Goal: Navigation & Orientation: Find specific page/section

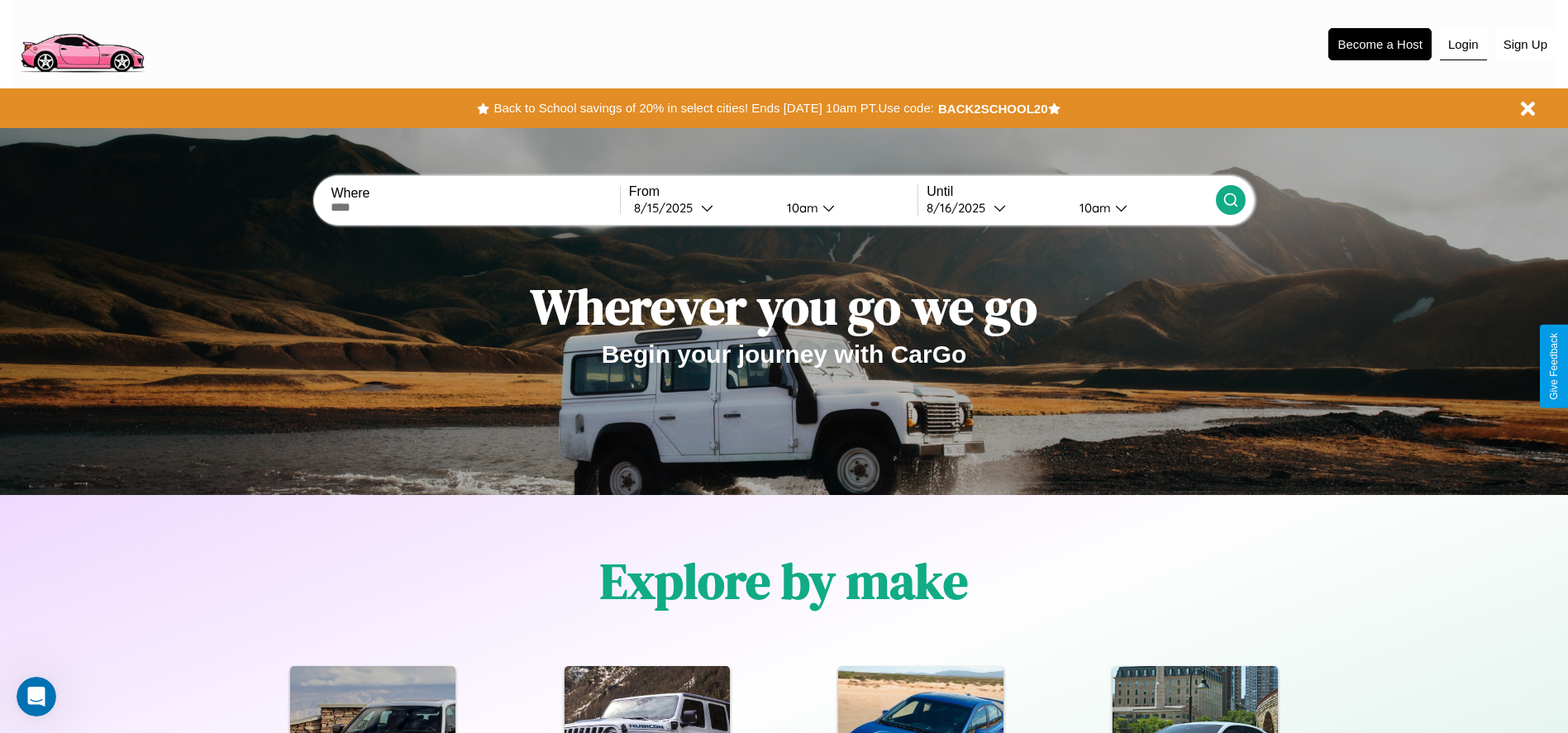
click at [1463, 44] on button "Login" at bounding box center [1463, 44] width 47 height 31
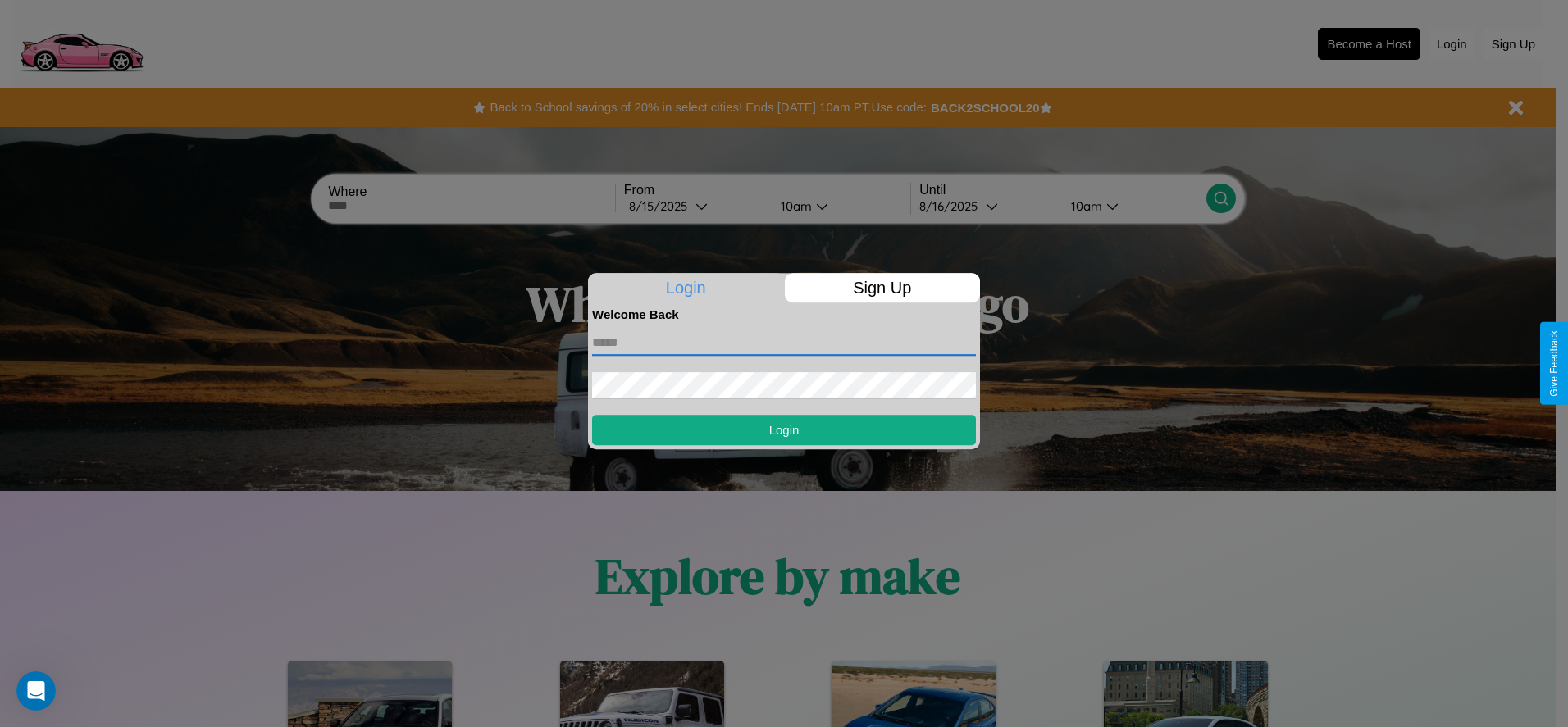
click at [784, 342] on input "text" at bounding box center [784, 343] width 383 height 26
type input "**********"
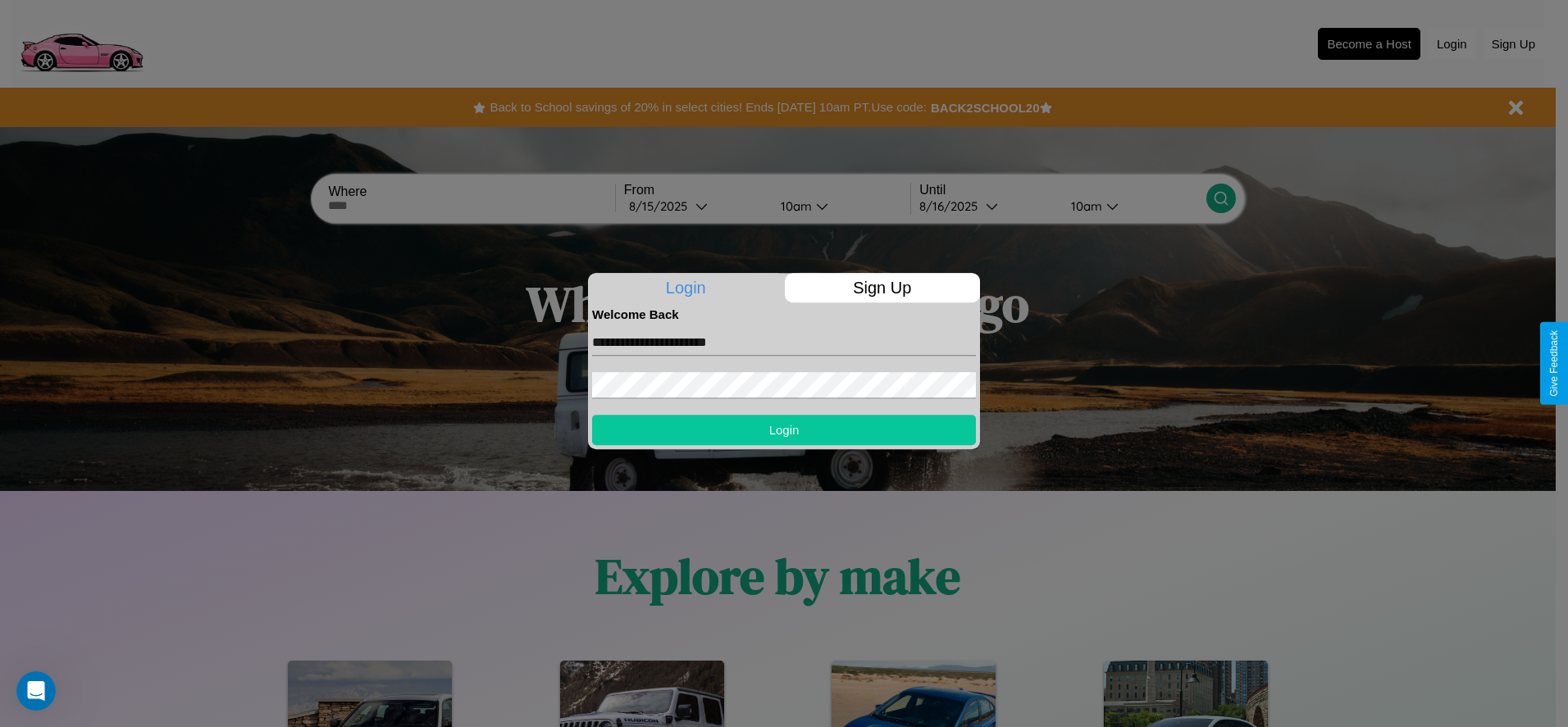
click at [784, 430] on button "Login" at bounding box center [784, 430] width 383 height 30
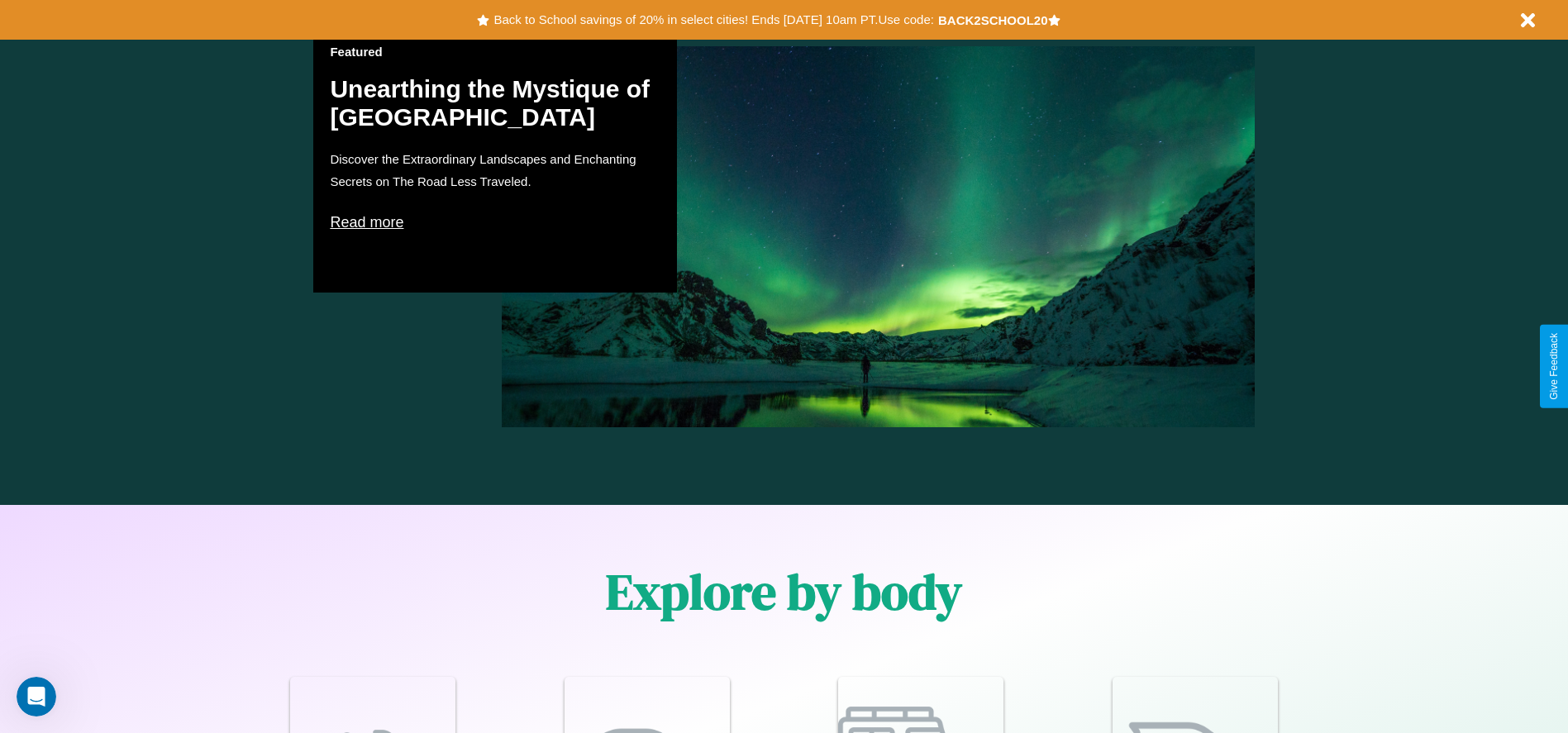
scroll to position [2372, 0]
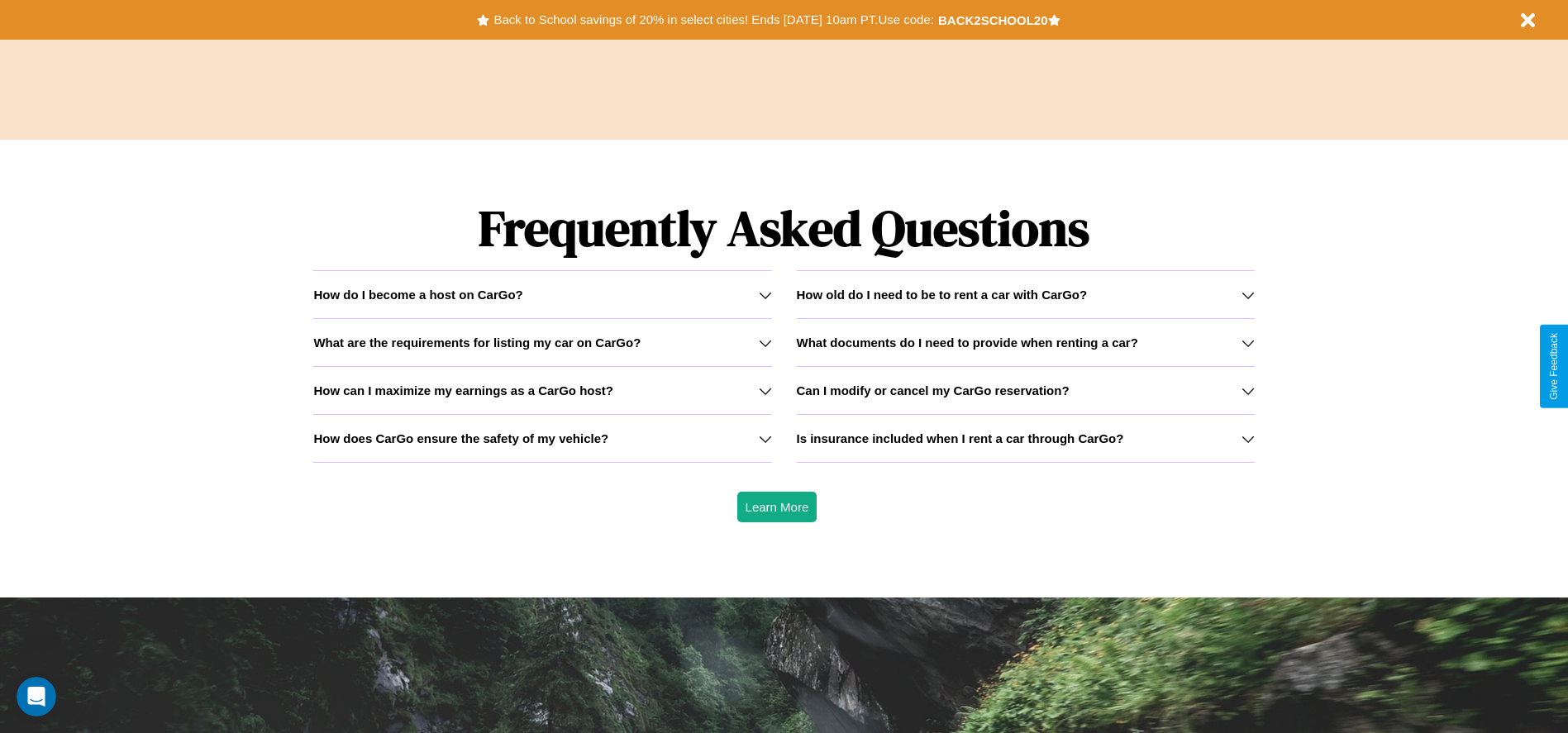
click at [764, 390] on icon at bounding box center [765, 391] width 13 height 13
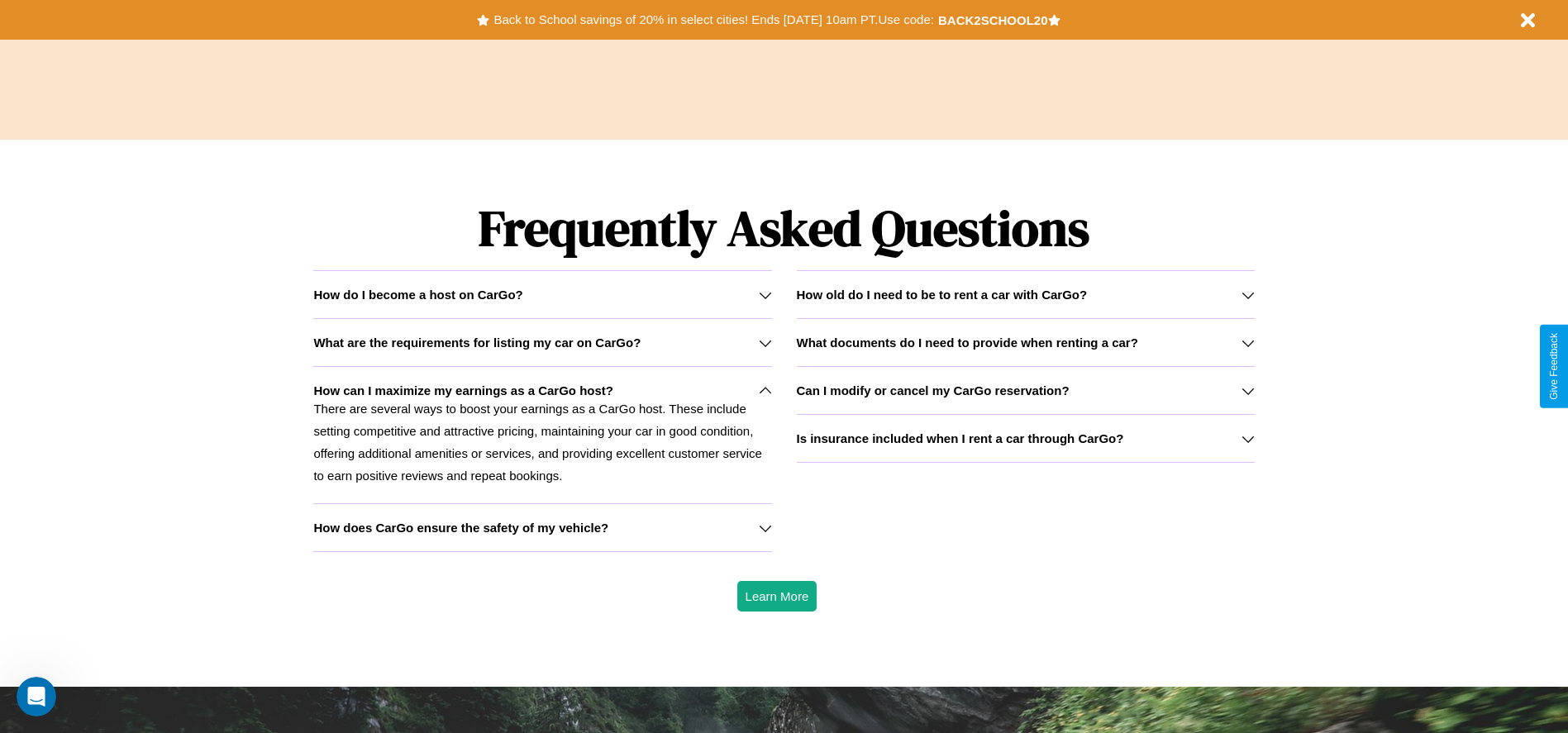
click at [764, 342] on icon at bounding box center [765, 343] width 13 height 13
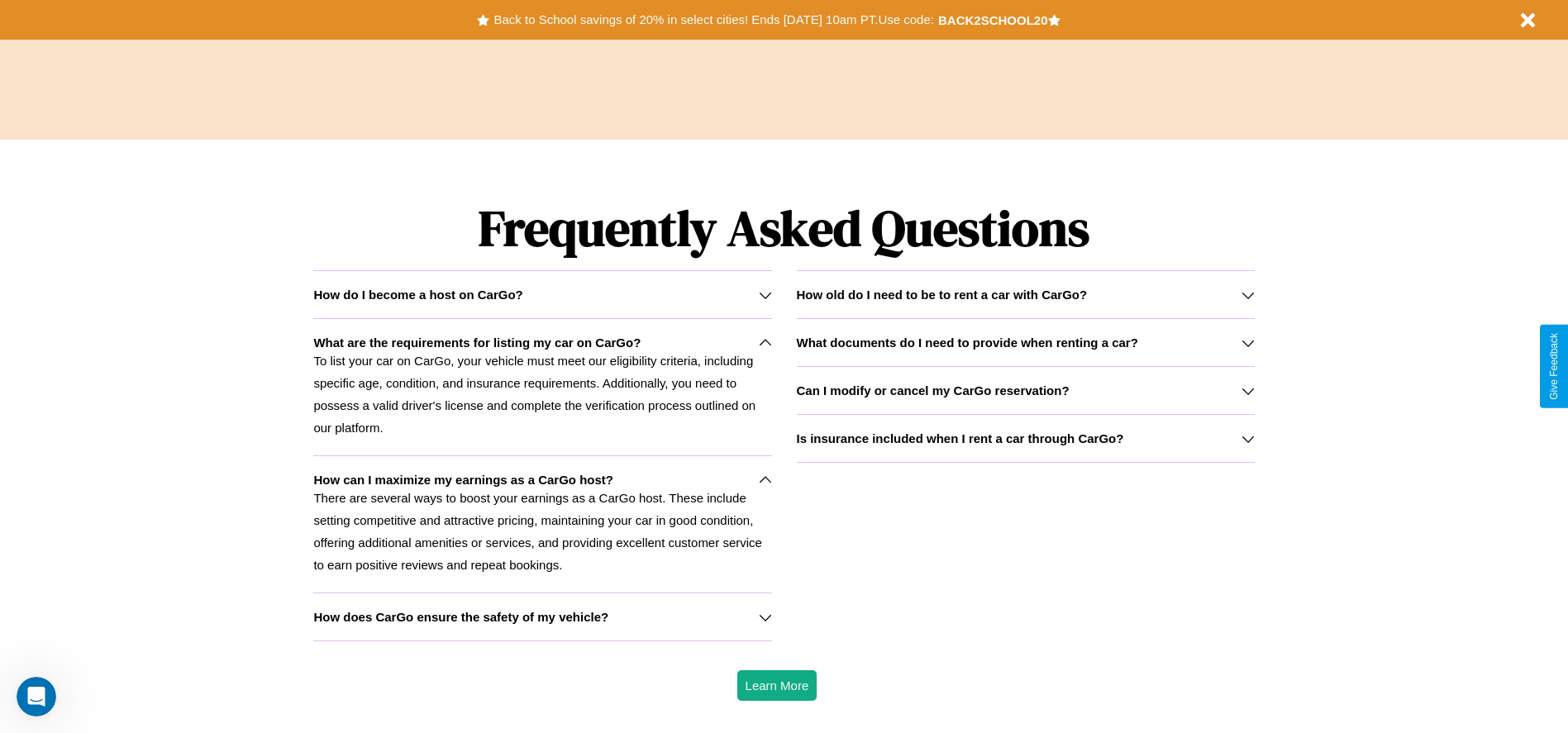
click at [1247, 390] on icon at bounding box center [1247, 391] width 13 height 13
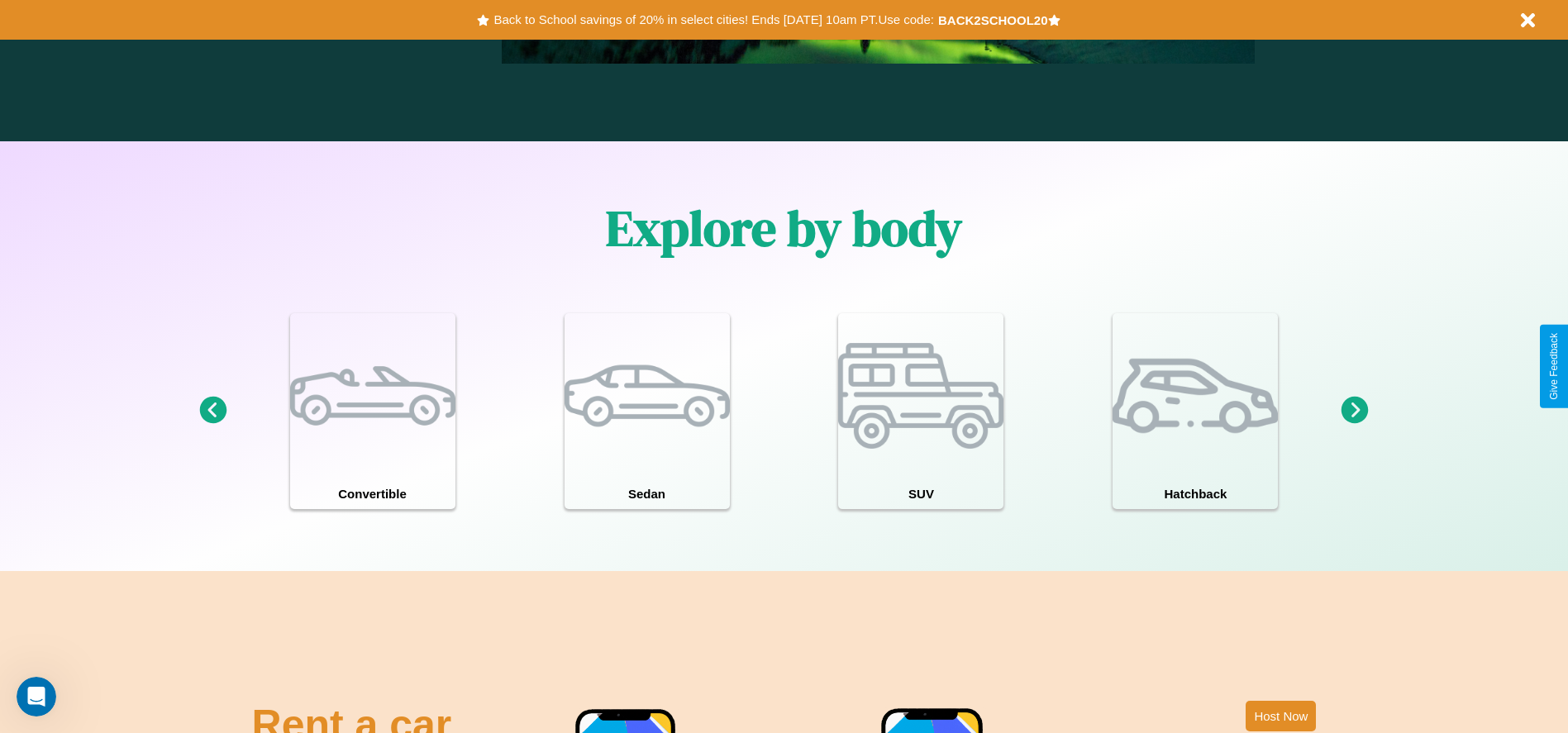
scroll to position [1442, 0]
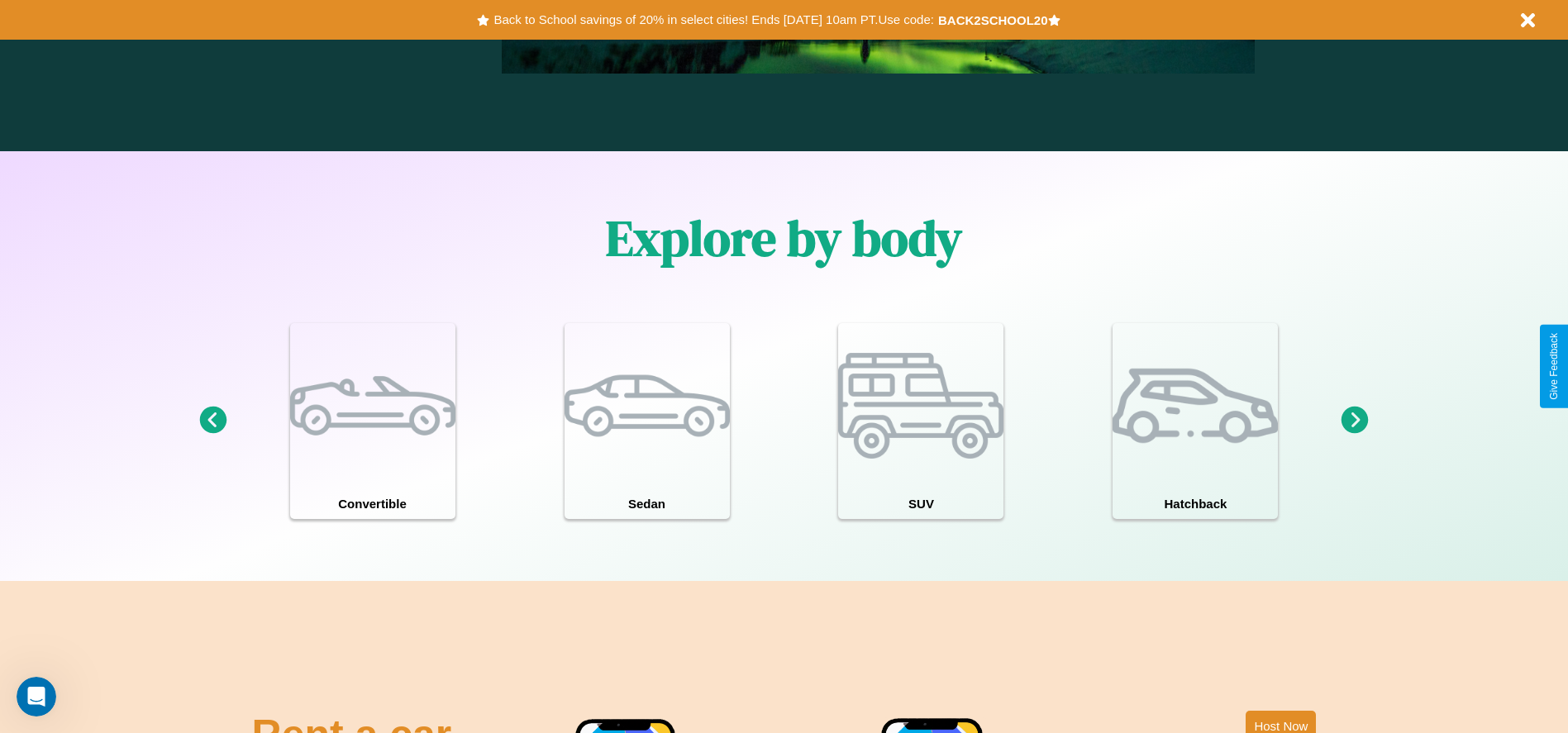
click at [1355, 420] on icon at bounding box center [1354, 420] width 27 height 27
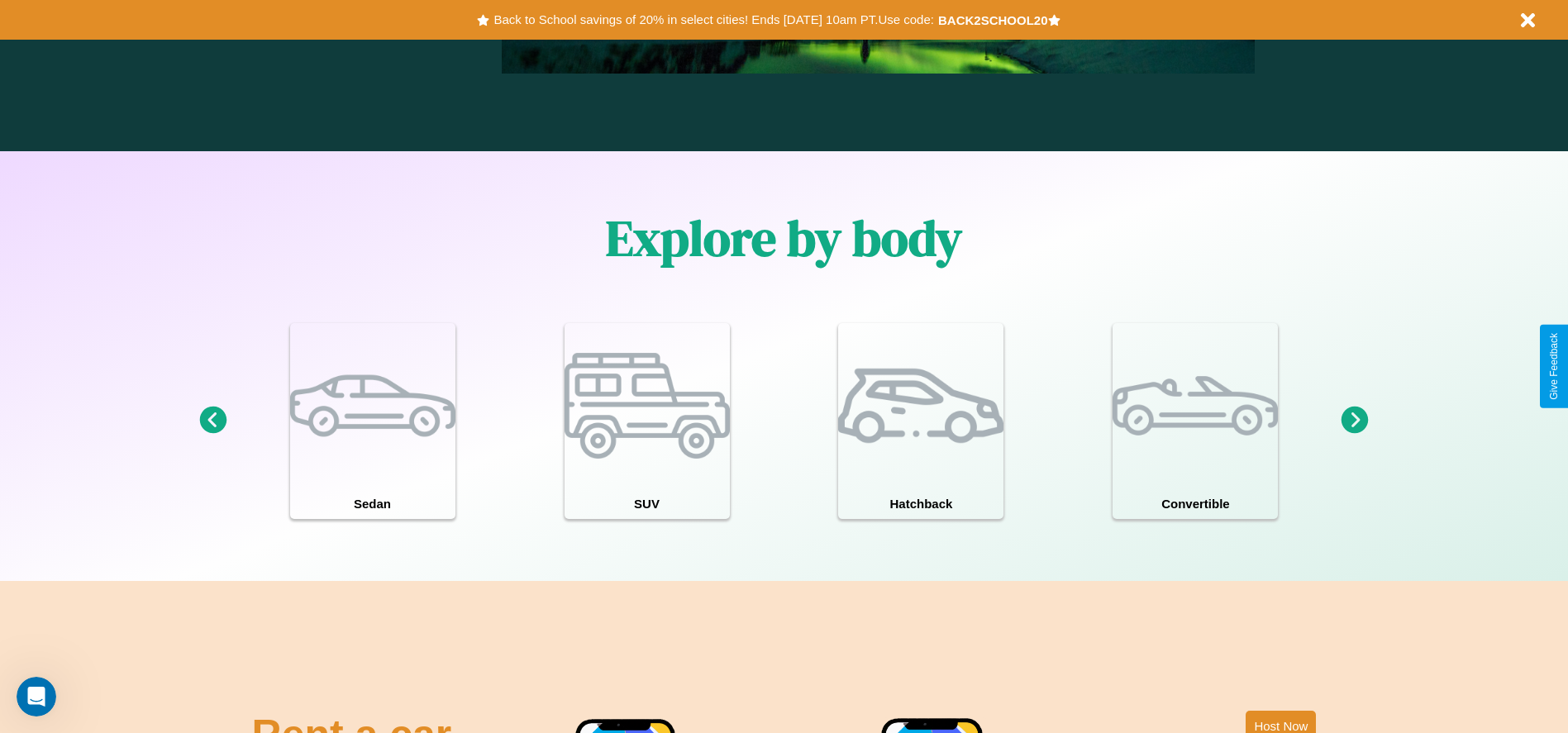
click at [212, 420] on icon at bounding box center [212, 420] width 27 height 27
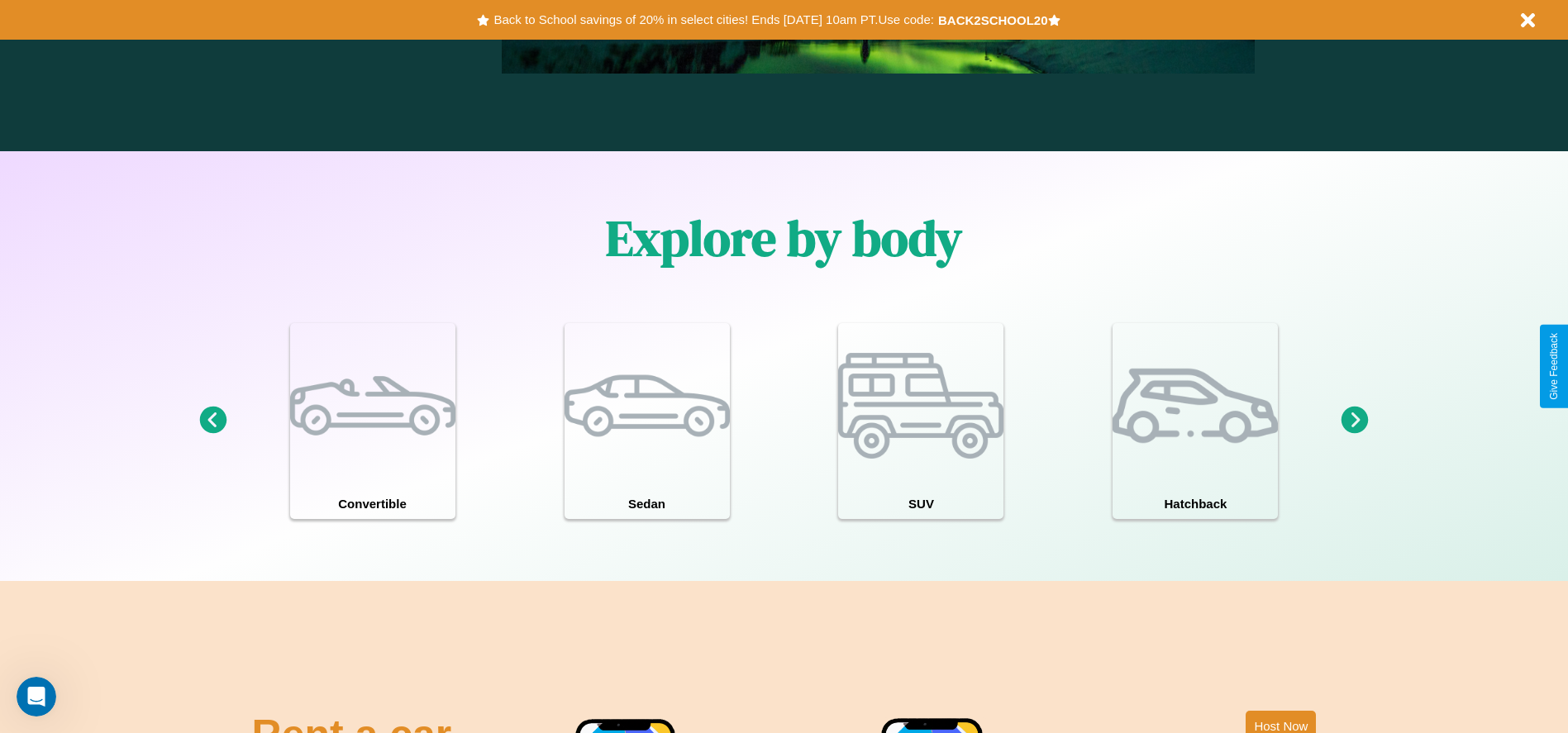
click at [1355, 420] on icon at bounding box center [1354, 420] width 27 height 27
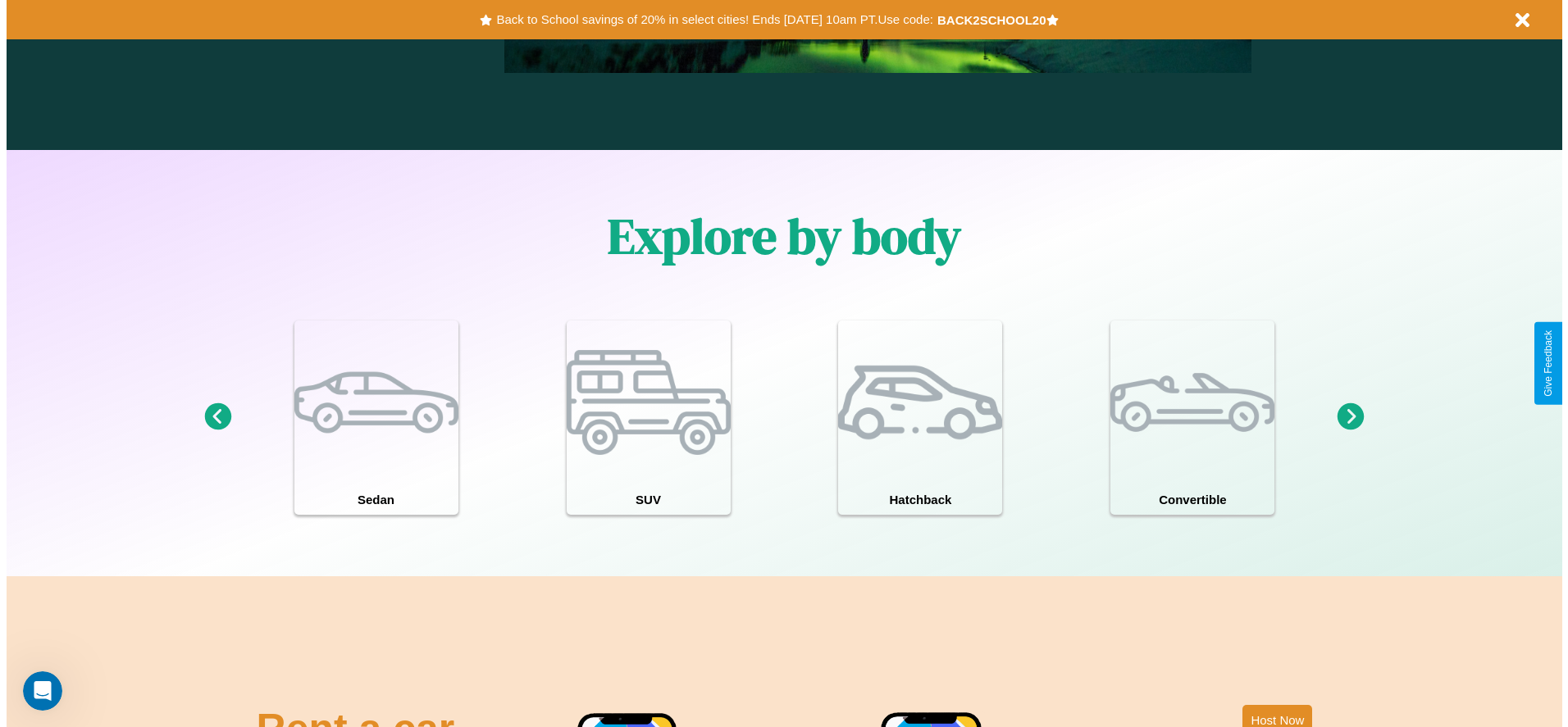
scroll to position [0, 0]
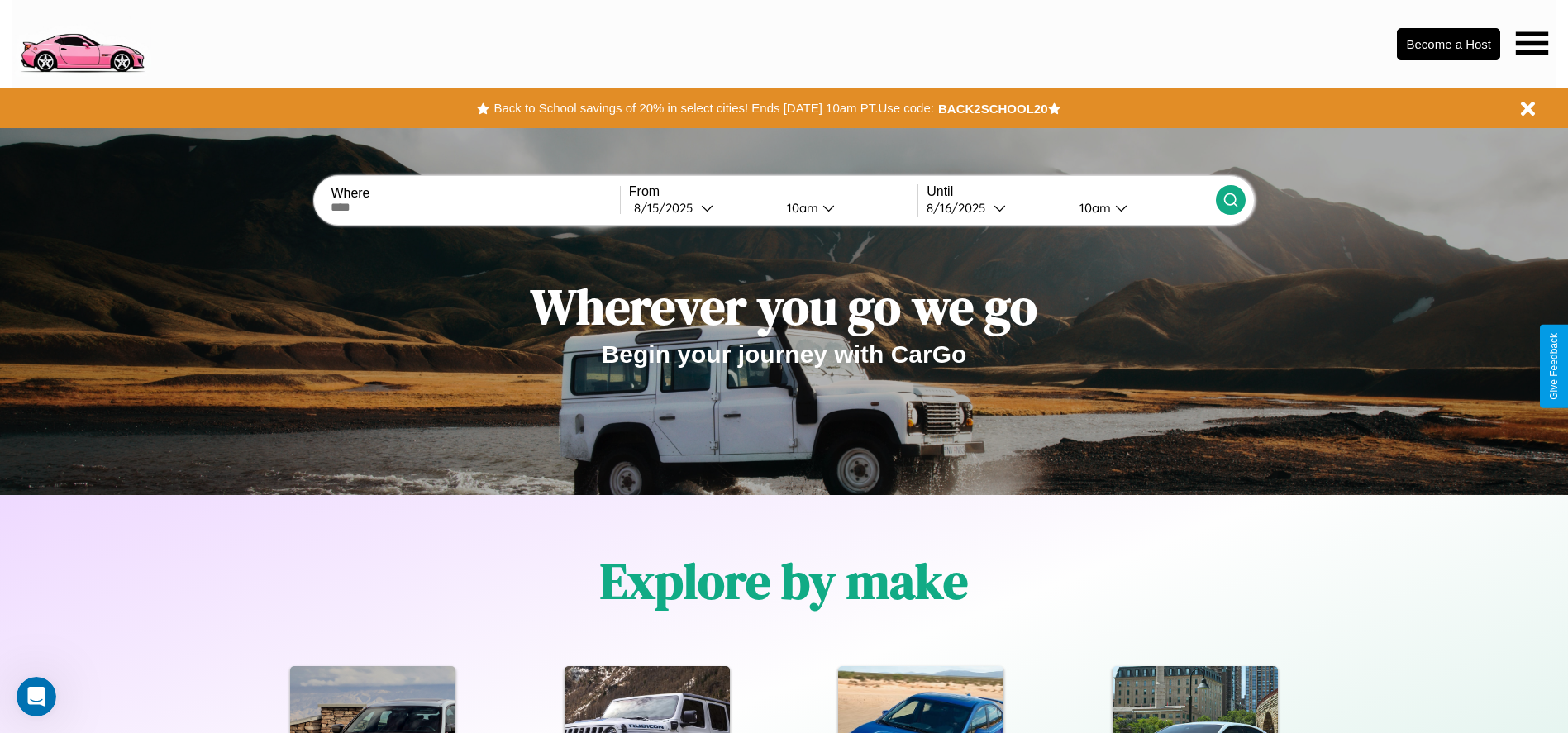
click at [1531, 43] on icon at bounding box center [1531, 43] width 32 height 24
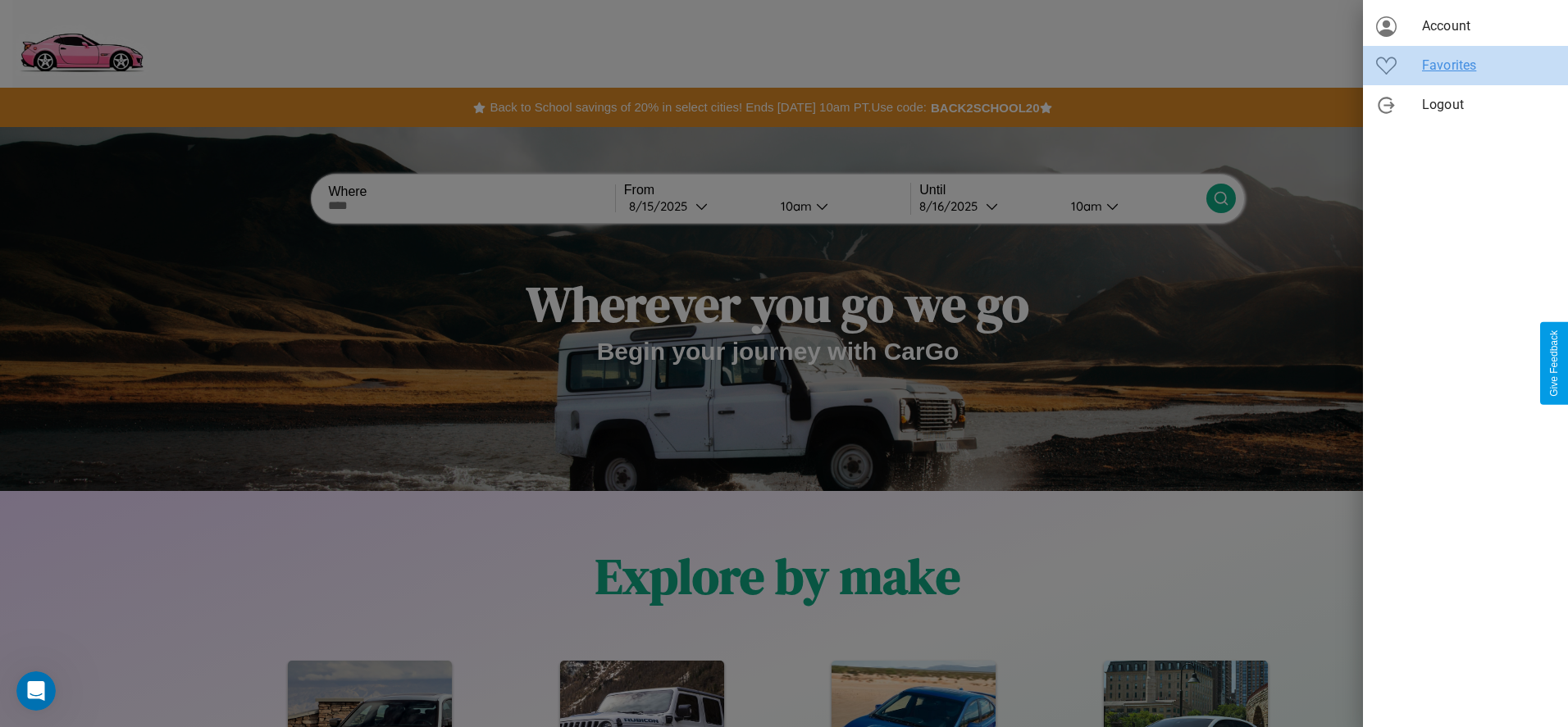
click at [1465, 66] on span "Favorites" at bounding box center [1489, 66] width 133 height 20
